Goal: Task Accomplishment & Management: Use online tool/utility

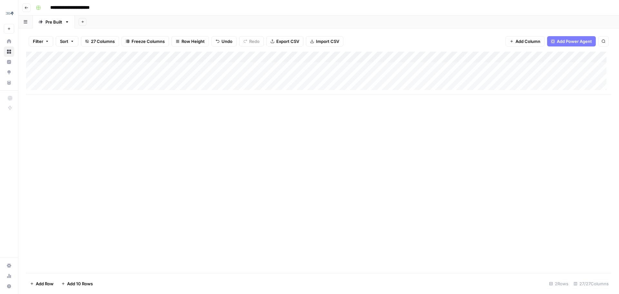
click at [446, 81] on div "Add Column" at bounding box center [319, 73] width 586 height 43
click at [270, 79] on div "Add Column" at bounding box center [319, 73] width 586 height 43
drag, startPoint x: 107, startPoint y: 57, endPoint x: 176, endPoint y: 57, distance: 68.7
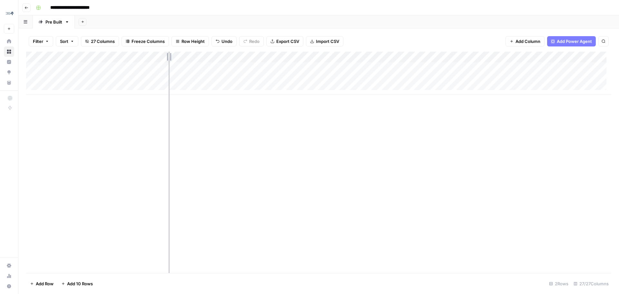
click at [176, 57] on div "Add Column" at bounding box center [319, 73] width 586 height 43
click at [234, 79] on div "Add Column" at bounding box center [319, 73] width 586 height 43
click at [349, 145] on div "Add Column" at bounding box center [319, 162] width 586 height 221
click at [180, 77] on div "Add Column" at bounding box center [319, 73] width 586 height 43
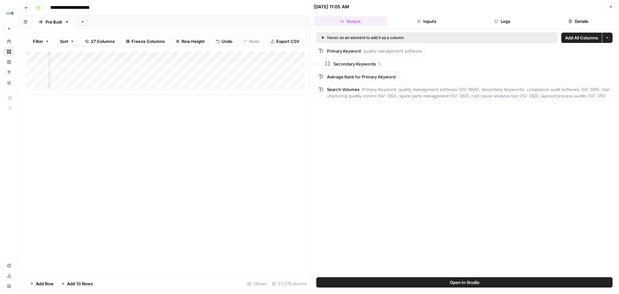
click at [614, 4] on button "Close" at bounding box center [611, 7] width 8 height 8
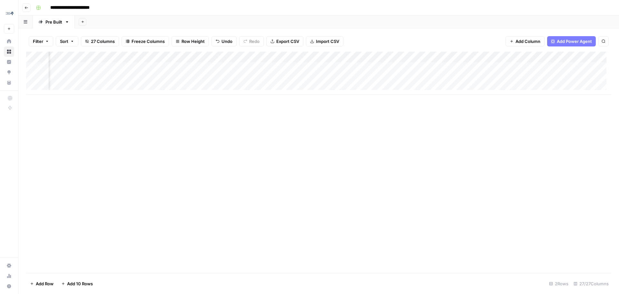
click at [225, 69] on div "Add Column" at bounding box center [319, 73] width 586 height 43
click at [225, 69] on textarea "**********" at bounding box center [244, 68] width 103 height 9
type textarea "*"
type textarea "**********"
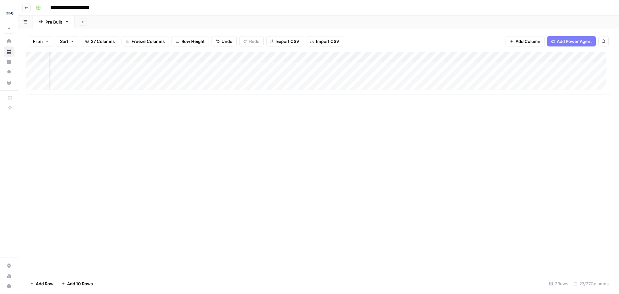
click at [185, 133] on div "Add Column" at bounding box center [319, 162] width 586 height 221
click at [276, 65] on div "Add Column" at bounding box center [319, 73] width 586 height 43
click at [285, 66] on div "Add Column" at bounding box center [319, 73] width 586 height 43
click at [246, 67] on div "Add Column" at bounding box center [319, 73] width 586 height 43
click at [224, 69] on div "Add Column" at bounding box center [319, 73] width 586 height 43
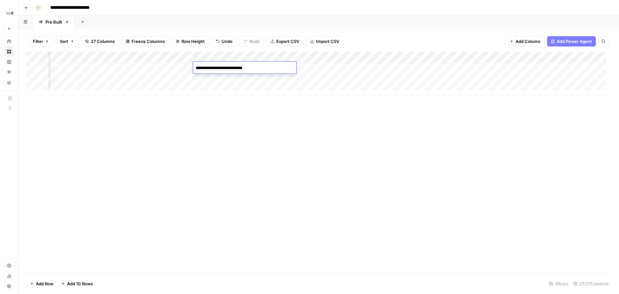
type textarea "**********"
click at [267, 242] on div "Add Column" at bounding box center [319, 162] width 586 height 221
click at [282, 65] on div "Add Column" at bounding box center [319, 73] width 586 height 43
click at [277, 66] on div "Add Column" at bounding box center [319, 73] width 586 height 43
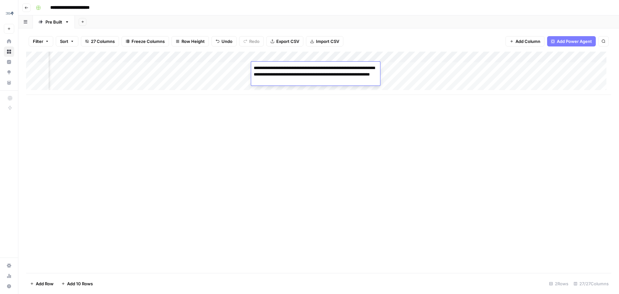
drag, startPoint x: 310, startPoint y: 68, endPoint x: 295, endPoint y: 70, distance: 15.3
click at [295, 70] on textarea "**********" at bounding box center [315, 75] width 129 height 22
drag, startPoint x: 311, startPoint y: 69, endPoint x: 257, endPoint y: 69, distance: 53.6
click at [257, 69] on textarea "**********" at bounding box center [315, 75] width 129 height 22
paste textarea "**********"
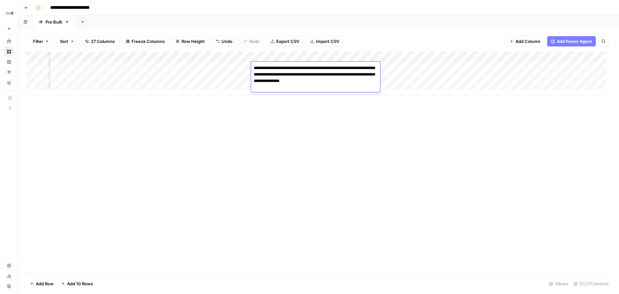
type textarea "**********"
click at [216, 67] on div "Add Column" at bounding box center [319, 73] width 586 height 43
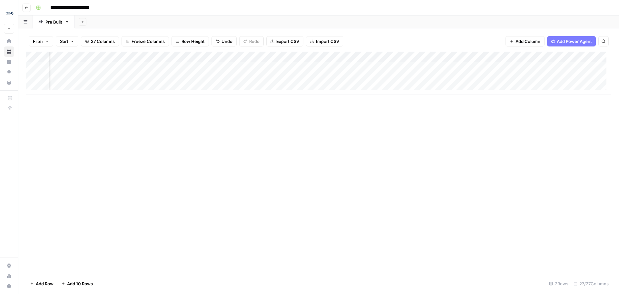
click at [216, 67] on div "Add Column" at bounding box center [319, 73] width 586 height 43
click at [265, 168] on div "Add Column" at bounding box center [319, 162] width 586 height 221
click at [265, 67] on div "Add Column" at bounding box center [319, 73] width 586 height 43
click at [264, 66] on div "Add Column" at bounding box center [319, 73] width 586 height 43
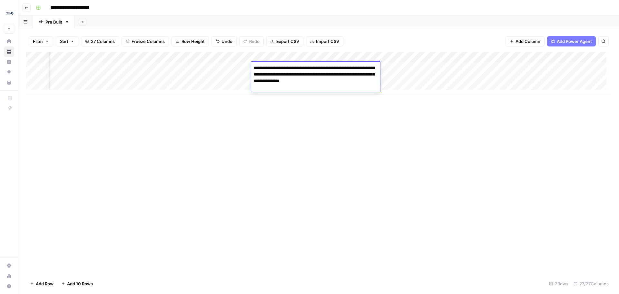
drag, startPoint x: 357, startPoint y: 69, endPoint x: 297, endPoint y: 75, distance: 60.9
click at [297, 75] on textarea "**********" at bounding box center [315, 75] width 129 height 22
drag, startPoint x: 339, startPoint y: 75, endPoint x: 295, endPoint y: 80, distance: 43.9
click at [295, 80] on textarea "**********" at bounding box center [315, 78] width 129 height 28
paste textarea "******"
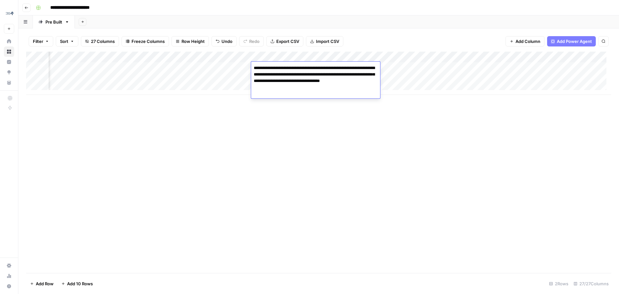
drag, startPoint x: 305, startPoint y: 82, endPoint x: 271, endPoint y: 88, distance: 34.5
click at [271, 88] on textarea "**********" at bounding box center [315, 78] width 129 height 28
paste textarea
drag, startPoint x: 289, startPoint y: 89, endPoint x: 351, endPoint y: 84, distance: 62.2
click at [351, 84] on textarea "**********" at bounding box center [315, 78] width 129 height 28
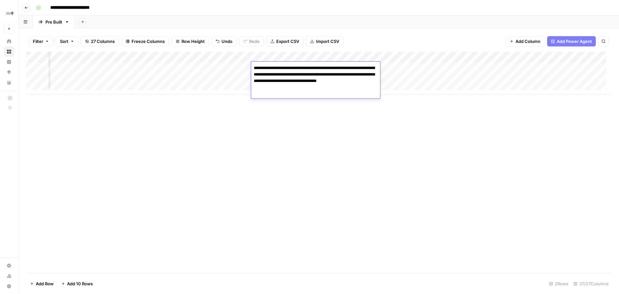
type textarea "**********"
click at [350, 74] on textarea "**********" at bounding box center [315, 78] width 129 height 28
click at [348, 71] on textarea "**********" at bounding box center [315, 78] width 129 height 28
drag, startPoint x: 350, startPoint y: 68, endPoint x: 264, endPoint y: 183, distance: 143.4
click at [264, 183] on div "Add Column" at bounding box center [319, 162] width 586 height 221
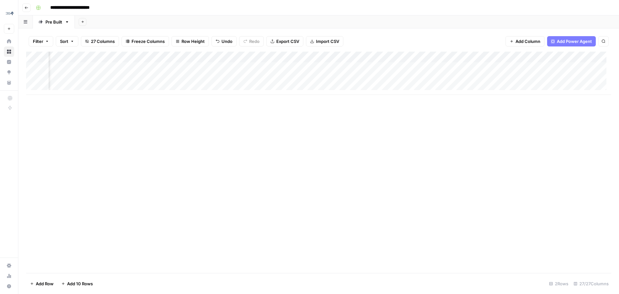
click at [367, 65] on div "Add Column" at bounding box center [319, 73] width 586 height 43
click at [471, 67] on div "Add Column" at bounding box center [319, 73] width 586 height 43
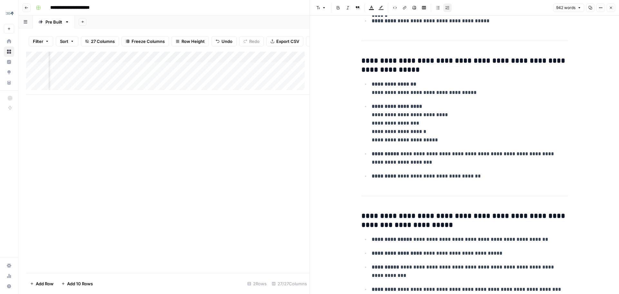
scroll to position [769, 0]
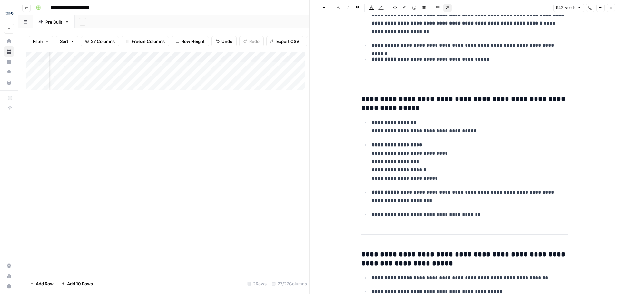
click at [231, 165] on div "Add Column" at bounding box center [168, 162] width 284 height 221
click at [615, 9] on button "Close" at bounding box center [611, 8] width 8 height 8
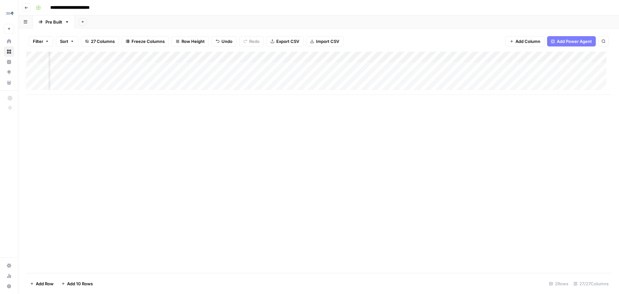
click at [527, 65] on div "Add Column" at bounding box center [319, 73] width 586 height 43
click at [280, 57] on div "Add Column" at bounding box center [319, 73] width 586 height 43
click at [391, 134] on div "Add Column" at bounding box center [319, 162] width 586 height 221
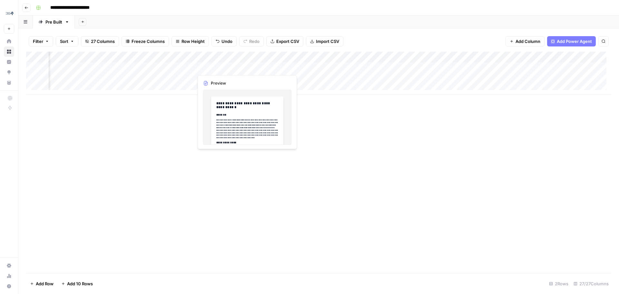
click at [227, 68] on div "Add Column" at bounding box center [319, 73] width 586 height 43
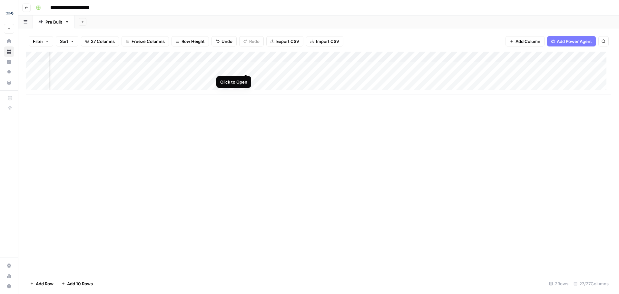
click at [245, 67] on div "Add Column" at bounding box center [319, 73] width 586 height 43
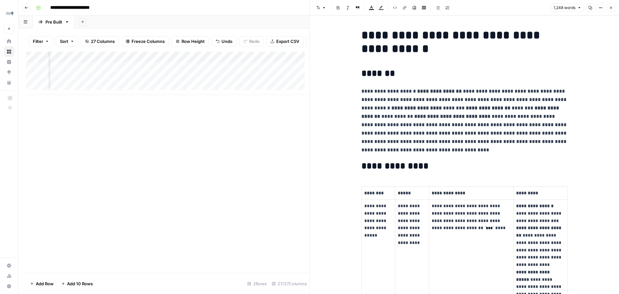
click at [612, 9] on icon "button" at bounding box center [611, 8] width 4 height 4
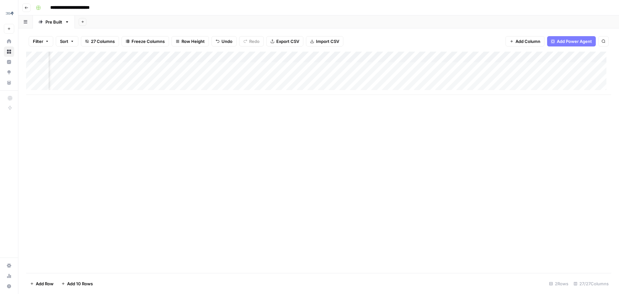
click at [448, 67] on div "Add Column" at bounding box center [319, 73] width 586 height 43
click at [520, 57] on div "Add Column" at bounding box center [319, 73] width 586 height 43
click at [467, 112] on div "Add Column" at bounding box center [319, 162] width 586 height 221
click at [488, 65] on div "Add Column" at bounding box center [319, 73] width 586 height 43
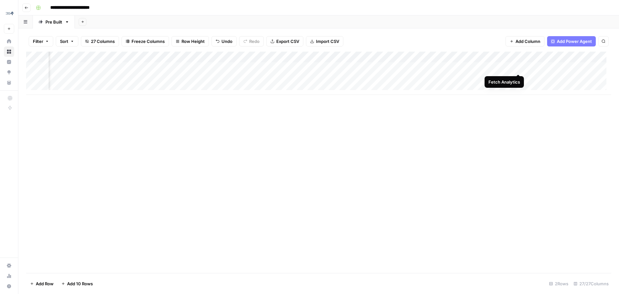
click at [519, 68] on div "Add Column" at bounding box center [319, 73] width 586 height 43
click at [191, 68] on div "Add Column" at bounding box center [319, 73] width 586 height 43
click at [309, 67] on div "Add Column" at bounding box center [319, 73] width 586 height 43
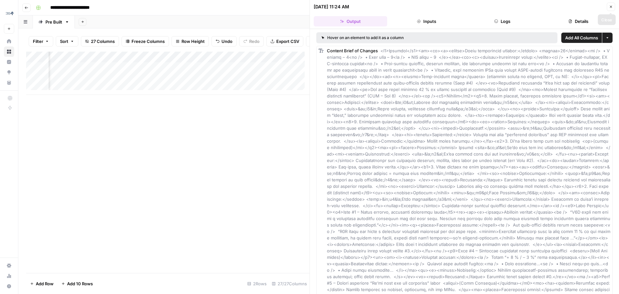
click at [611, 6] on icon "button" at bounding box center [611, 7] width 2 height 2
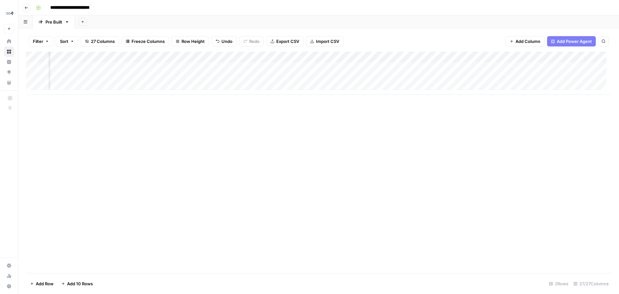
click at [430, 68] on div "Add Column" at bounding box center [319, 73] width 586 height 43
click at [468, 66] on div "Add Column" at bounding box center [319, 73] width 586 height 43
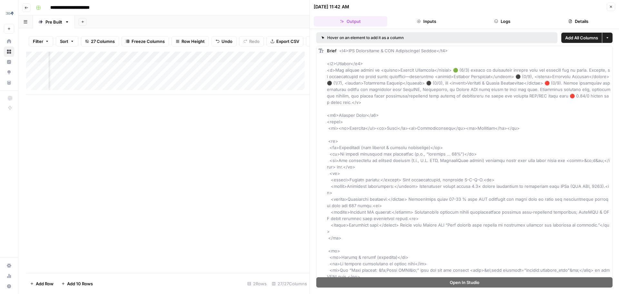
click at [433, 21] on button "Inputs" at bounding box center [427, 21] width 74 height 10
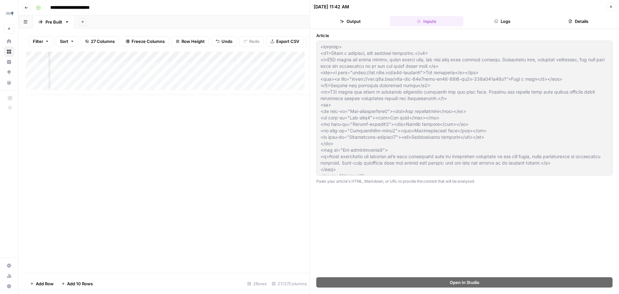
click at [347, 18] on button "Output" at bounding box center [351, 21] width 74 height 10
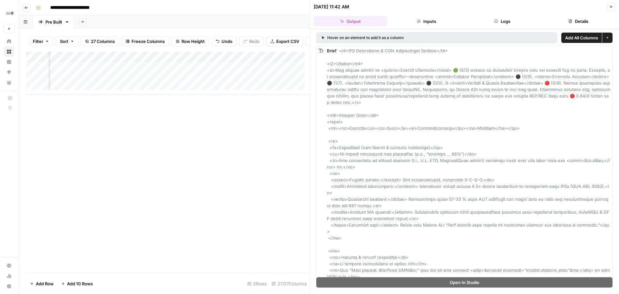
click at [610, 5] on icon "button" at bounding box center [611, 7] width 4 height 4
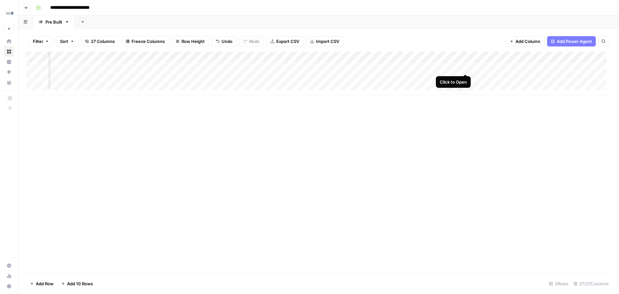
click at [467, 66] on div "Add Column" at bounding box center [319, 73] width 586 height 43
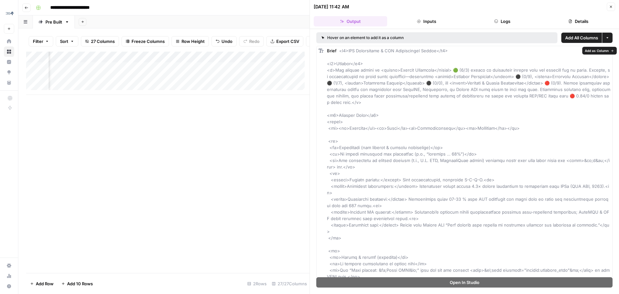
click at [606, 38] on icon "button" at bounding box center [608, 38] width 4 height 4
click at [209, 165] on div "Add Column" at bounding box center [168, 162] width 284 height 221
click at [614, 5] on button "Close" at bounding box center [611, 7] width 8 height 8
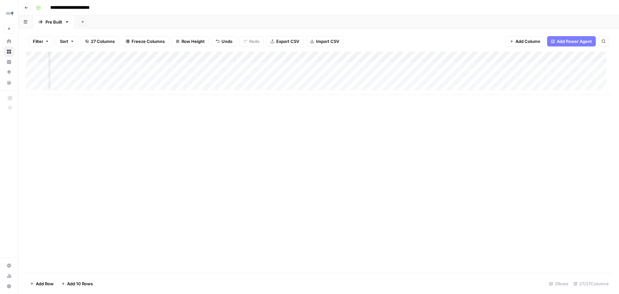
scroll to position [0, 1070]
click at [418, 57] on div "Add Column" at bounding box center [319, 73] width 586 height 43
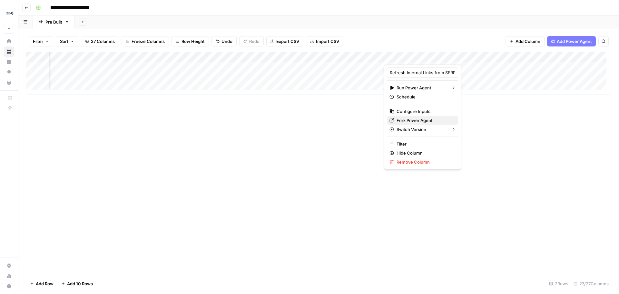
click at [418, 122] on span "Fork Power Agent" at bounding box center [425, 120] width 56 height 6
